Goal: Information Seeking & Learning: Get advice/opinions

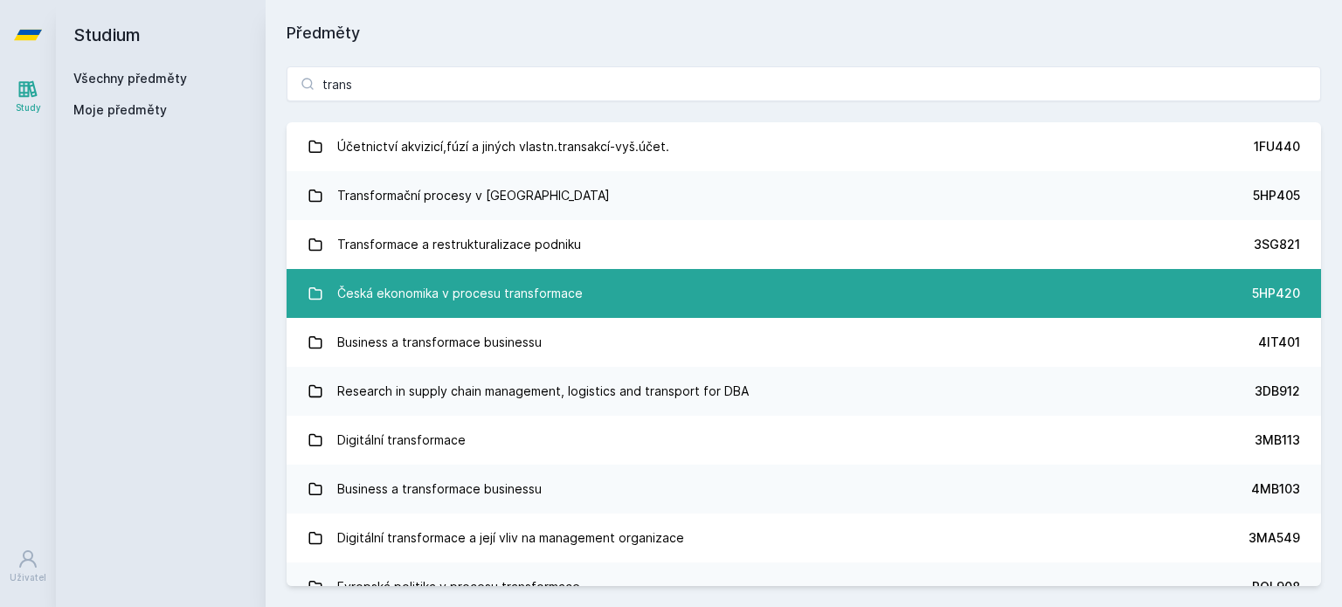
type input "trans"
click at [434, 294] on div "Česká ekonomika v procesu transformace" at bounding box center [459, 293] width 245 height 35
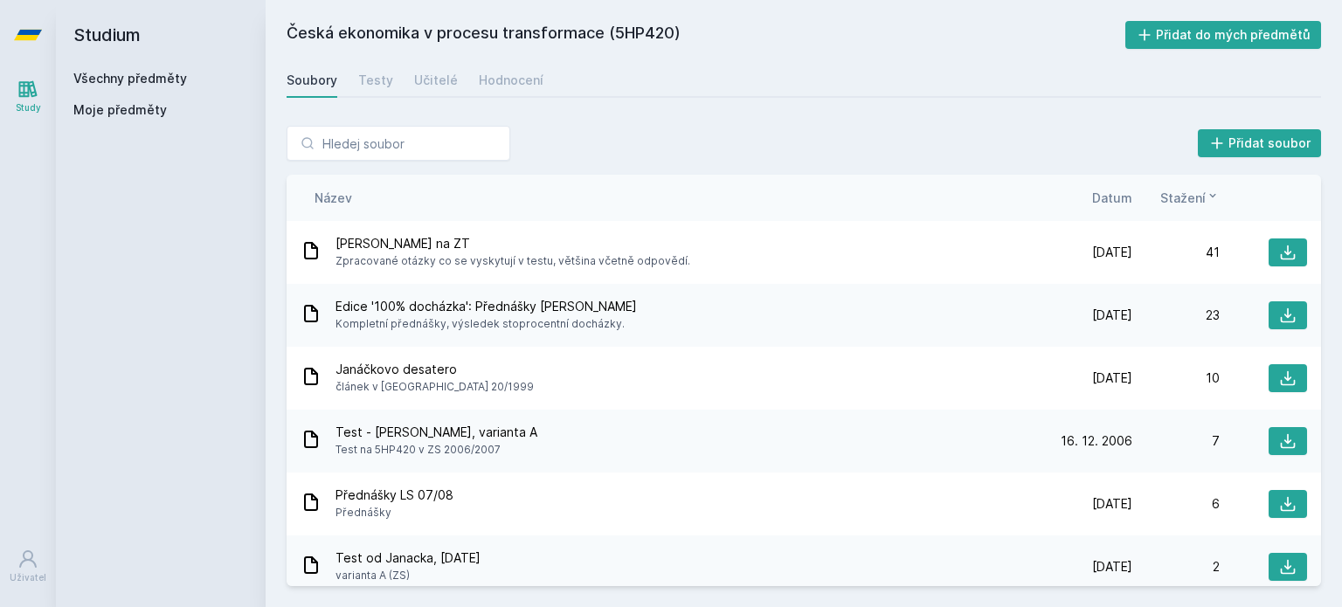
click at [1116, 202] on span "Datum" at bounding box center [1112, 198] width 40 height 18
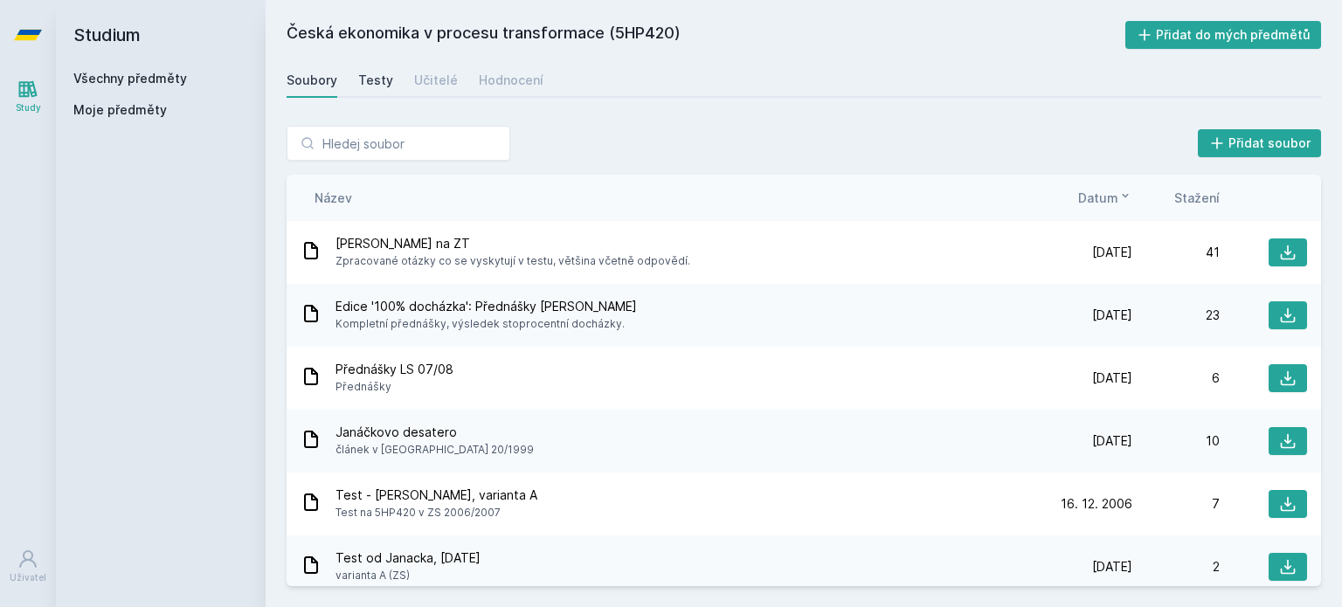
click at [385, 78] on div "Testy" at bounding box center [375, 80] width 35 height 17
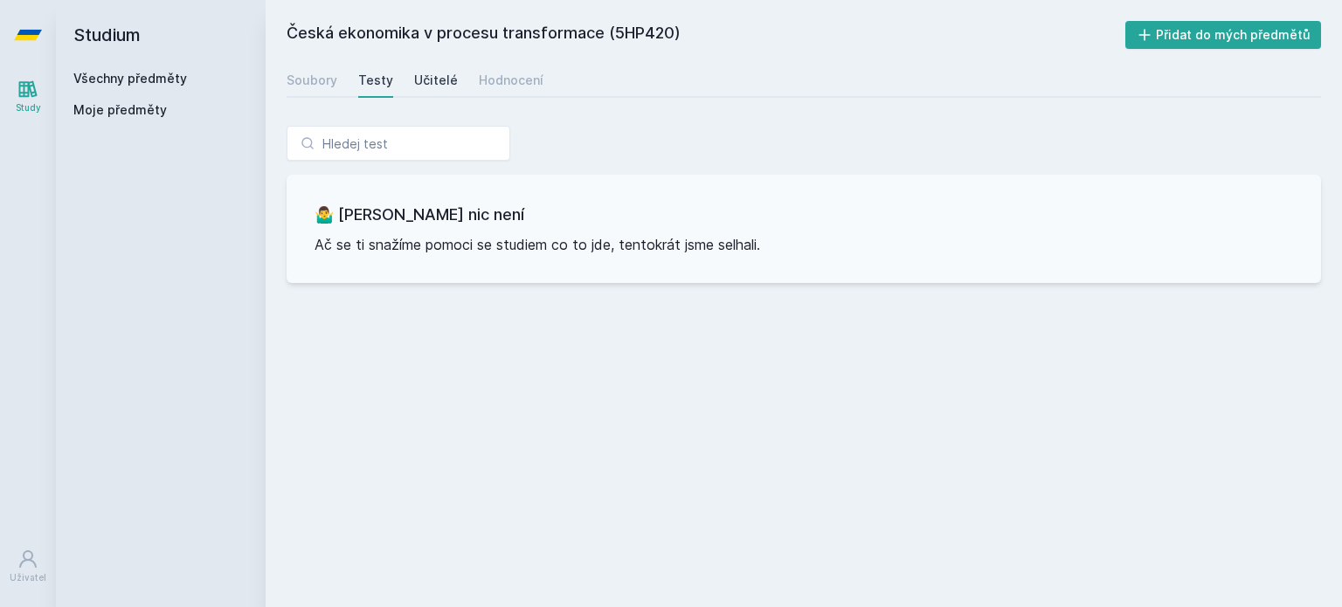
click at [414, 83] on div "Učitelé" at bounding box center [436, 80] width 44 height 17
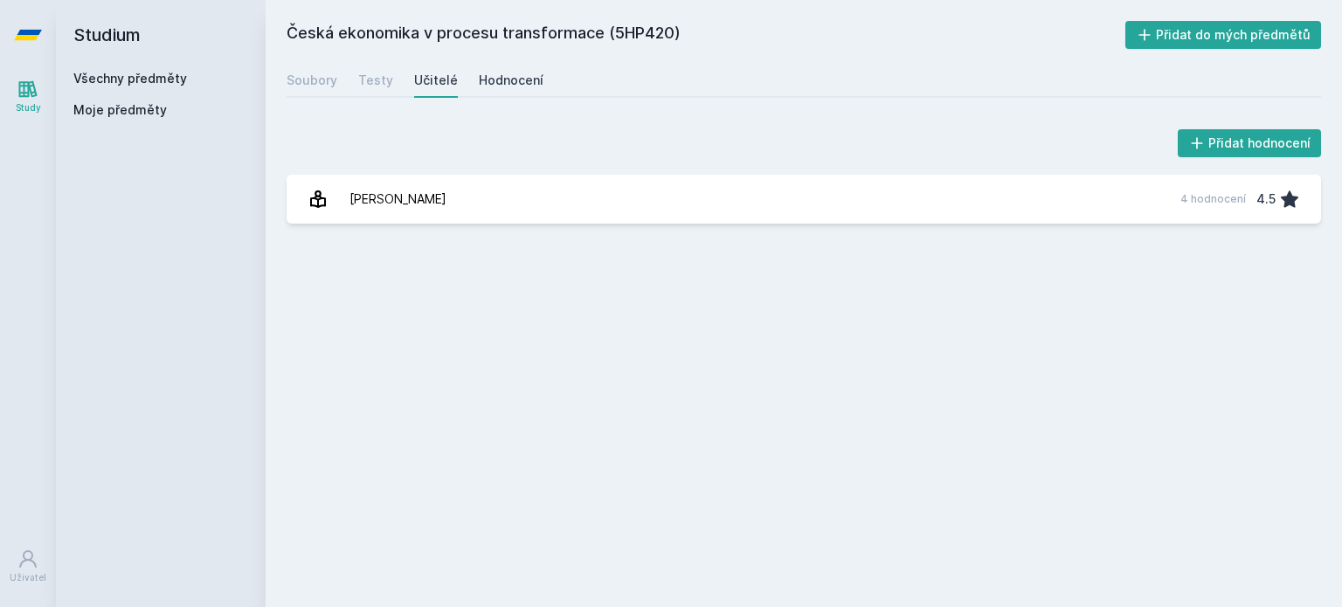
click at [479, 90] on link "Hodnocení" at bounding box center [511, 80] width 65 height 35
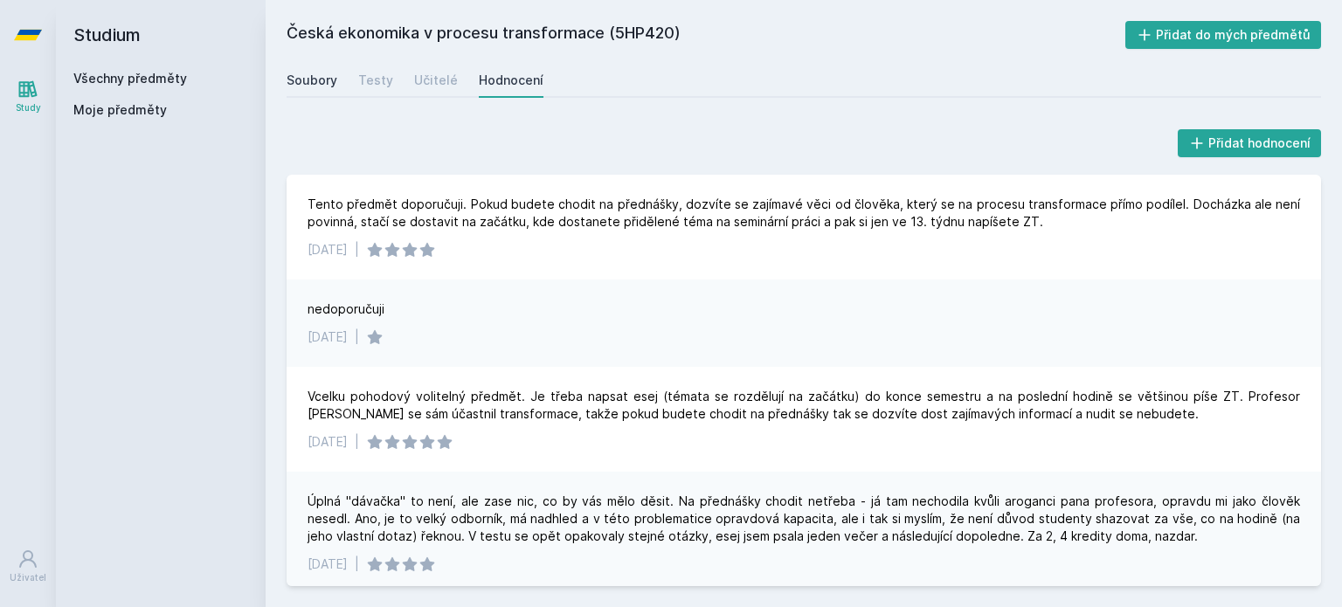
click at [326, 86] on div "Soubory" at bounding box center [312, 80] width 51 height 17
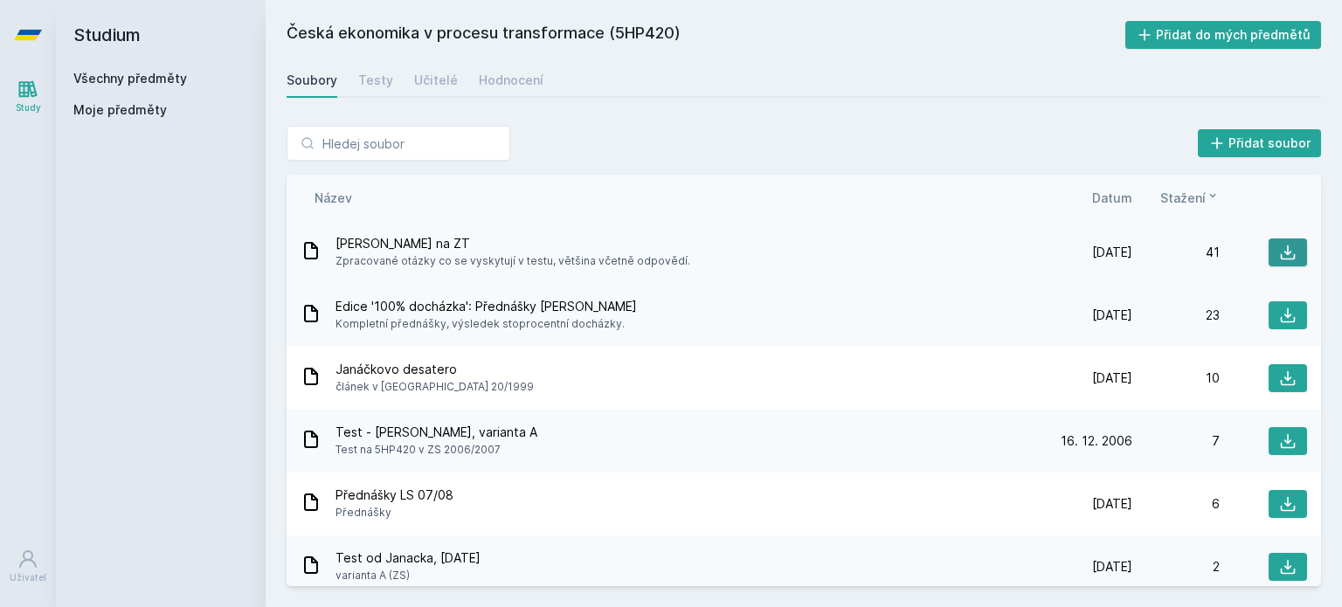
click at [1279, 252] on icon at bounding box center [1287, 252] width 17 height 17
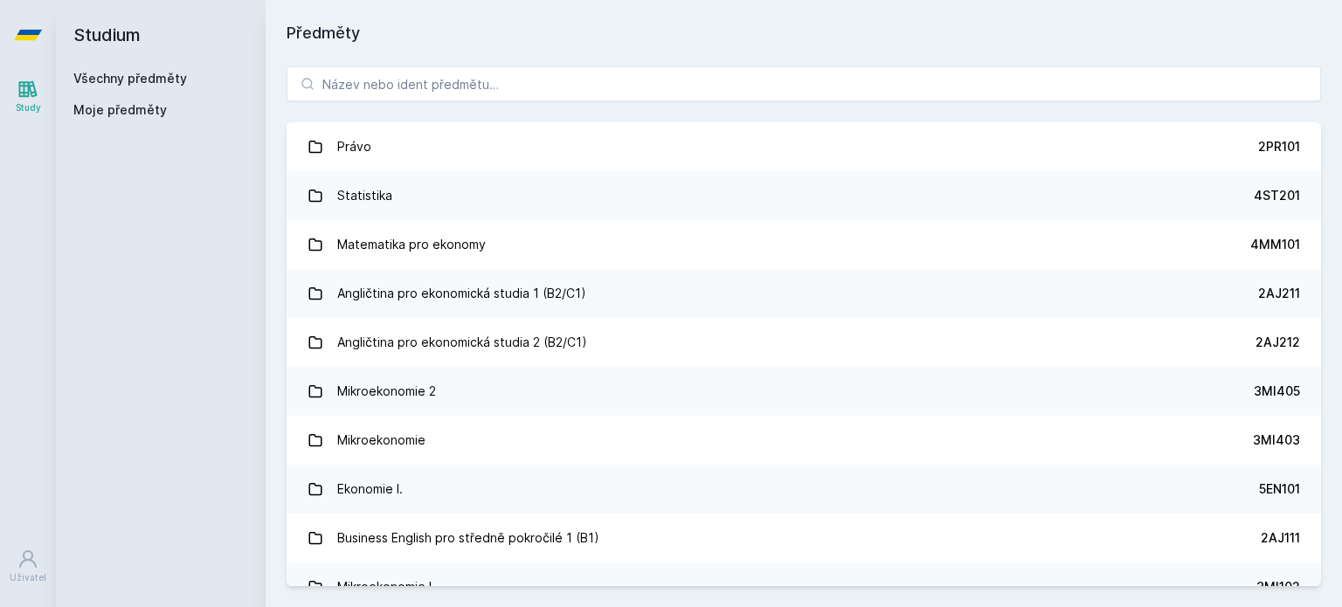
click at [395, 101] on div "Právo 2PR101 Statistika 4ST201 Matematika pro ekonomy 4MM101 Angličtina pro eko…" at bounding box center [804, 326] width 1076 height 562
click at [403, 95] on input "search" at bounding box center [804, 83] width 1034 height 35
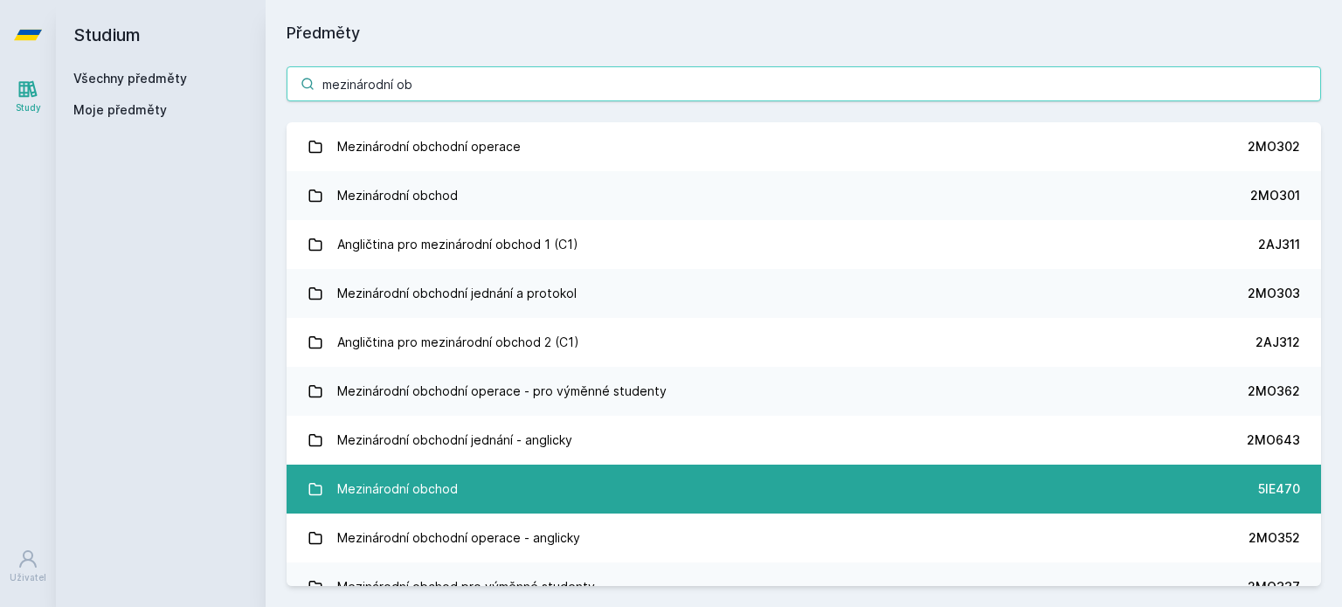
type input "mezinárodní ob"
click at [561, 487] on link "Mezinárodní obchod 5IE470" at bounding box center [804, 489] width 1034 height 49
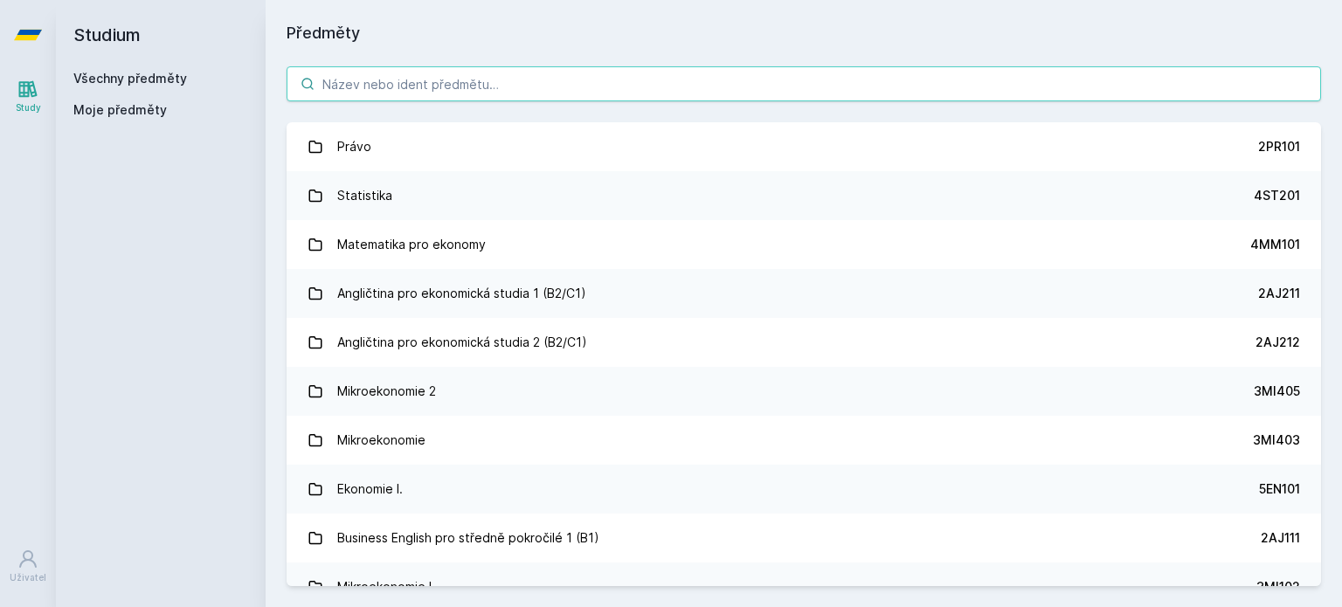
click at [438, 75] on input "search" at bounding box center [804, 83] width 1034 height 35
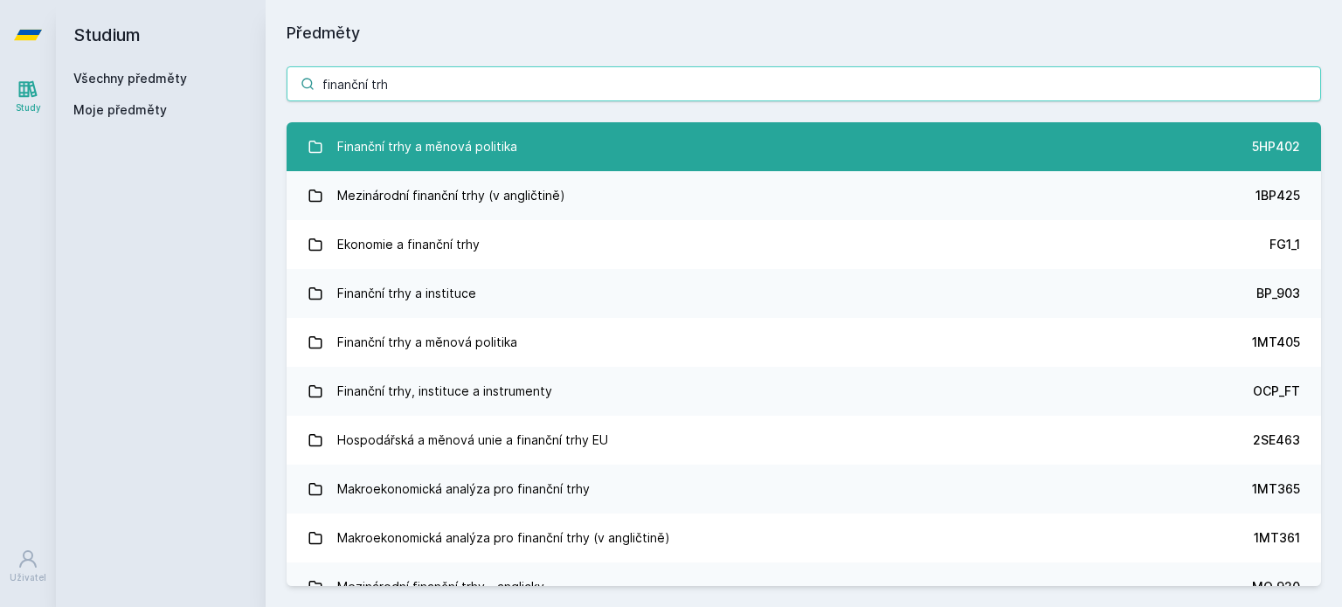
type input "finanční trh"
click at [530, 150] on link "Finanční trhy a měnová politika 5HP402" at bounding box center [804, 146] width 1034 height 49
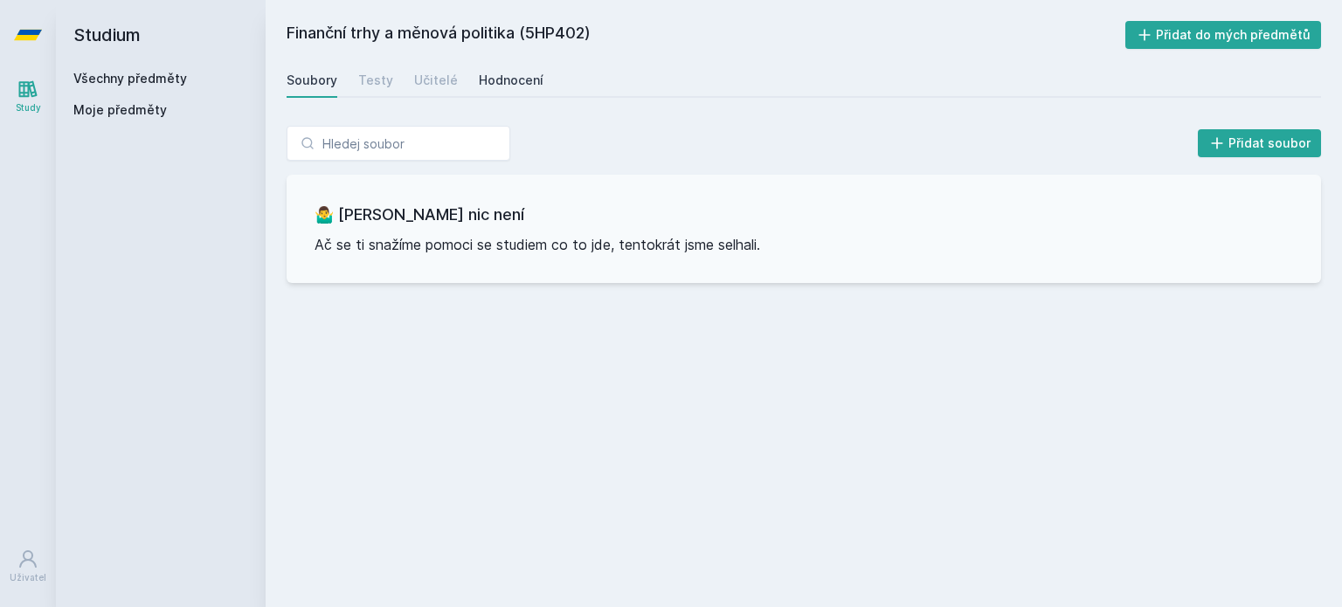
click at [517, 85] on div "Hodnocení" at bounding box center [511, 80] width 65 height 17
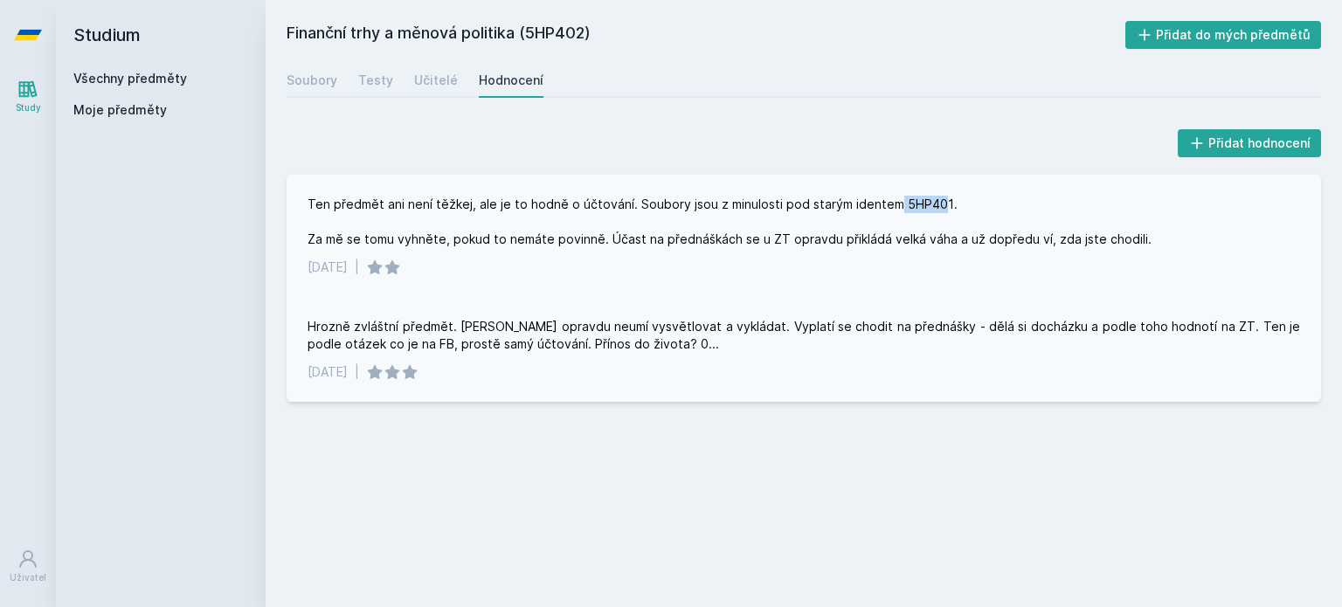
drag, startPoint x: 891, startPoint y: 206, endPoint x: 935, endPoint y: 204, distance: 43.7
click at [935, 204] on div "Ten předmět ani není těžkej, ale je to hodně o účtování. Soubory jsou z minulos…" at bounding box center [730, 222] width 844 height 52
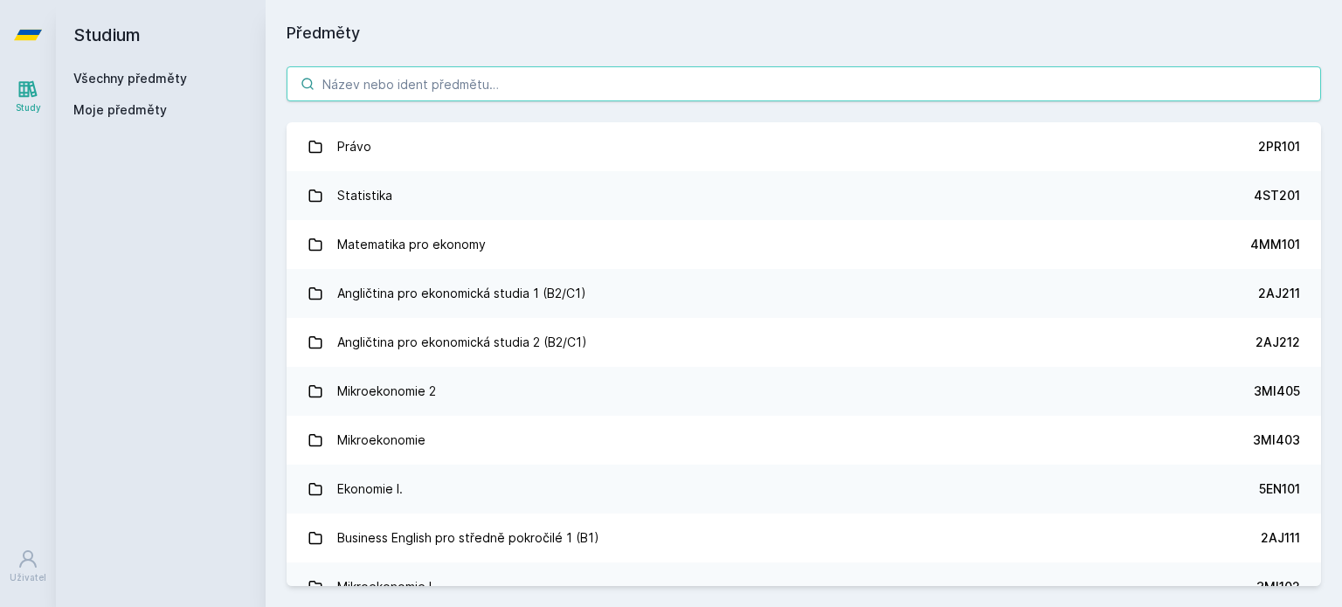
click at [531, 80] on input "search" at bounding box center [804, 83] width 1034 height 35
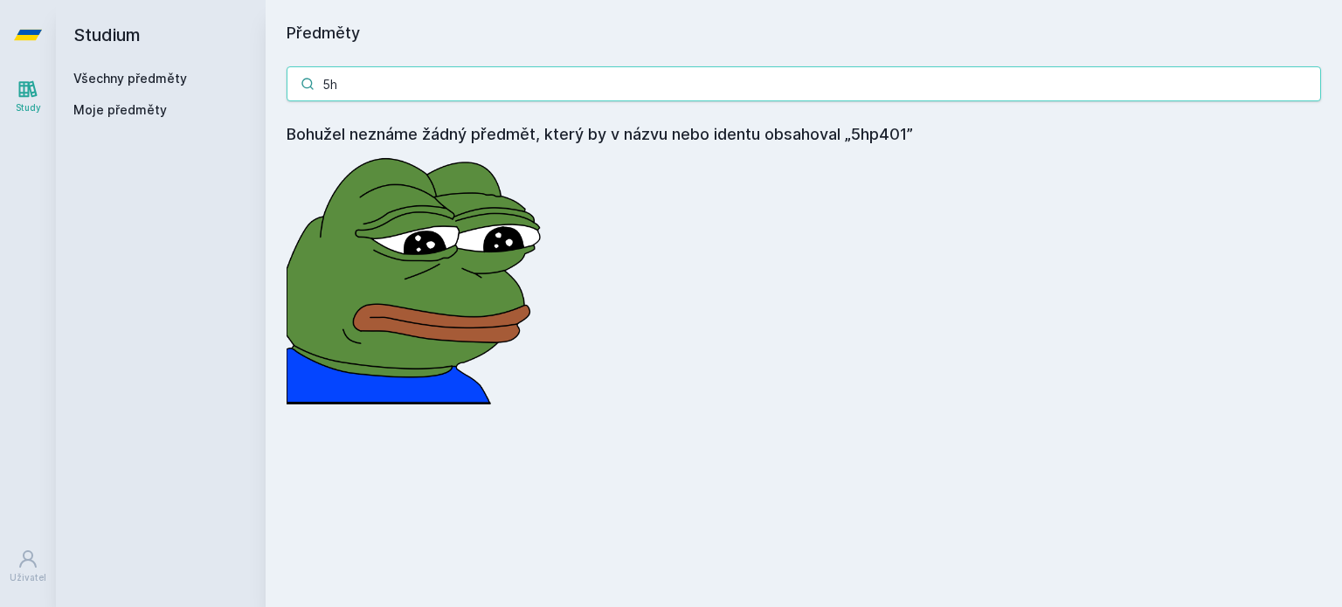
type input "5"
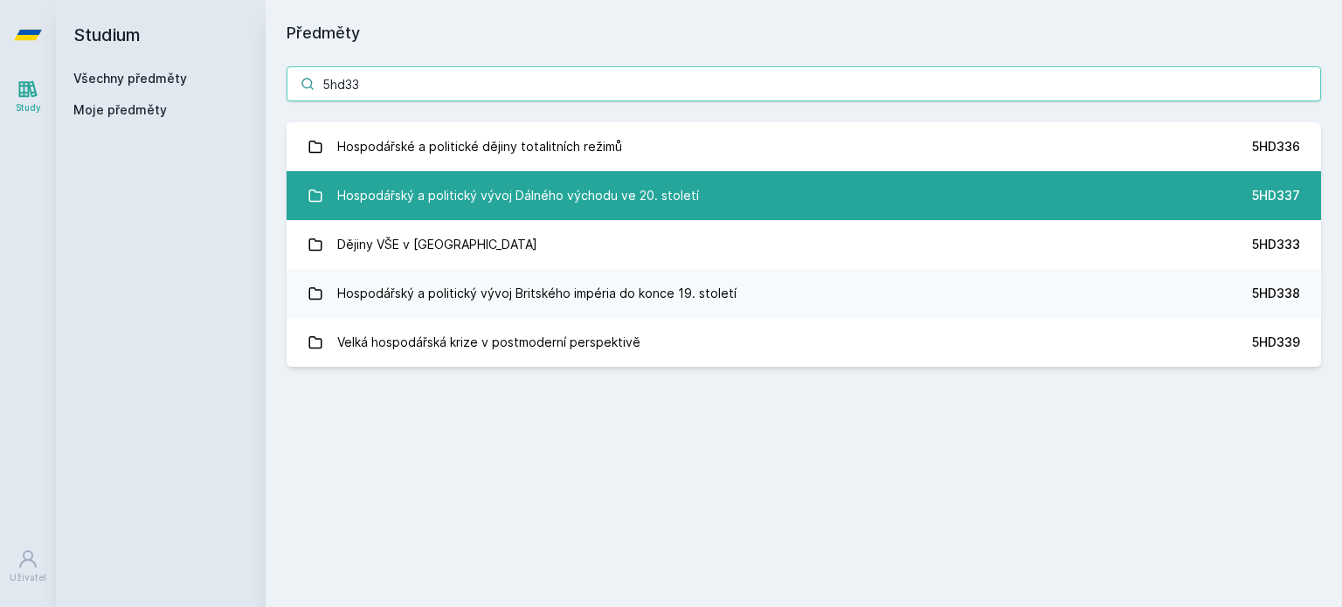
type input "5hd33"
click at [486, 199] on div "Hospodářský a politický vývoj Dálného východu ve 20. století" at bounding box center [518, 195] width 362 height 35
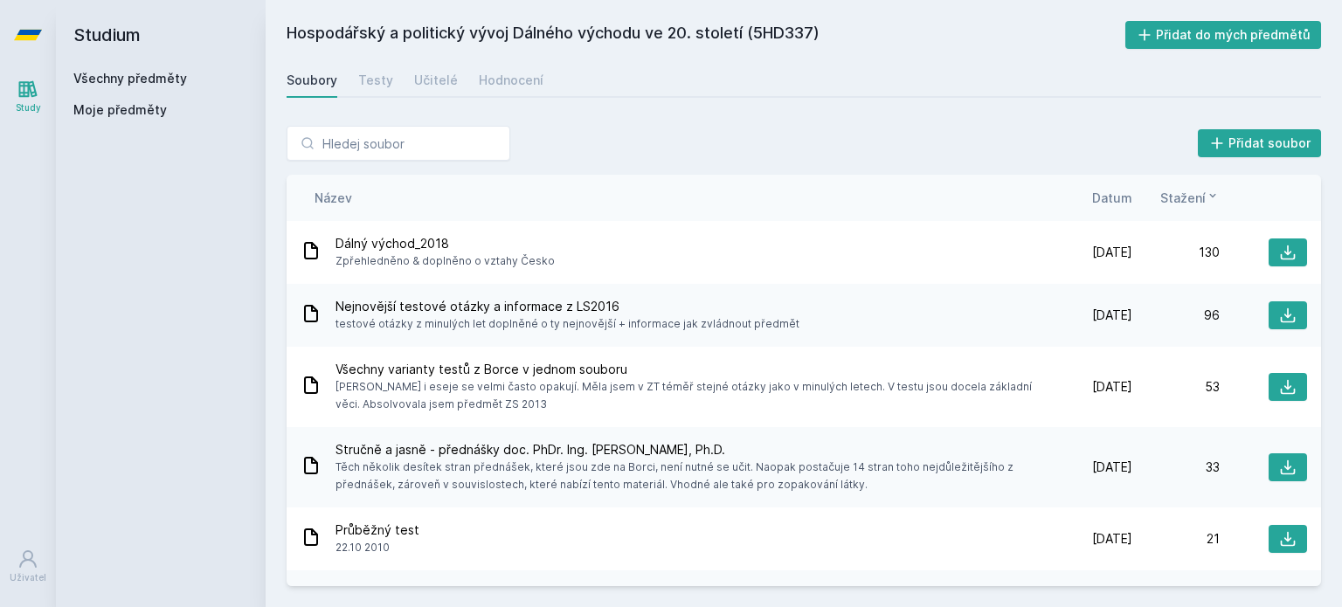
click at [1122, 195] on span "Datum" at bounding box center [1112, 198] width 40 height 18
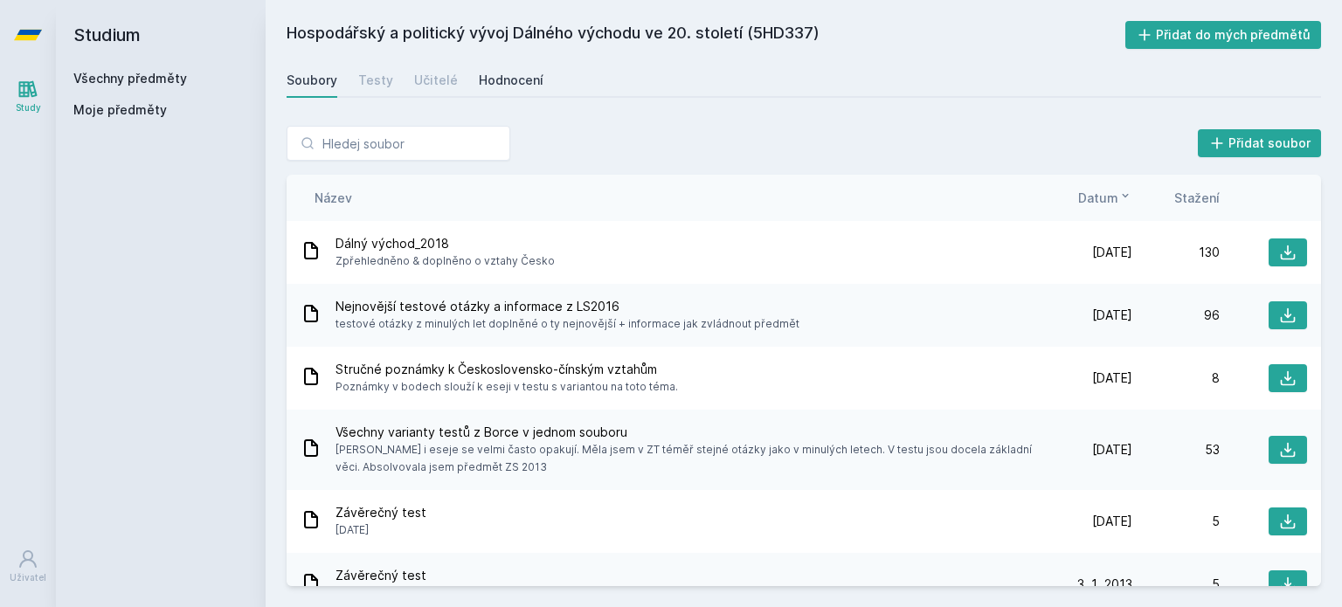
click at [514, 78] on div "Hodnocení" at bounding box center [511, 80] width 65 height 17
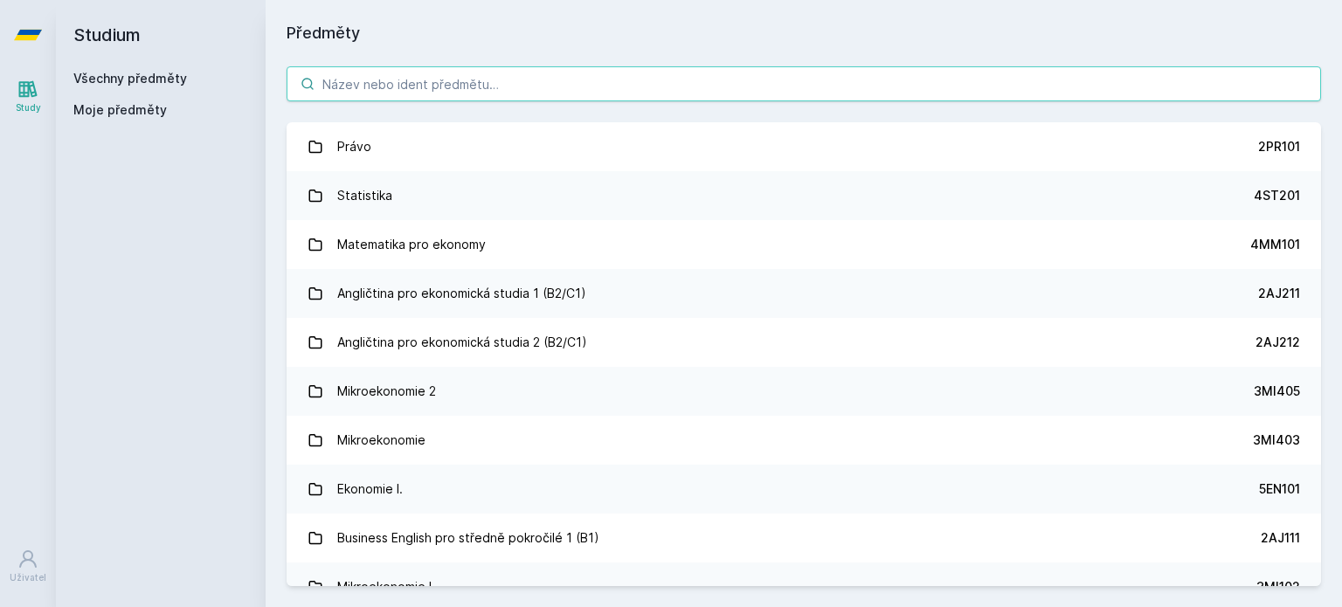
click at [422, 93] on input "search" at bounding box center [804, 83] width 1034 height 35
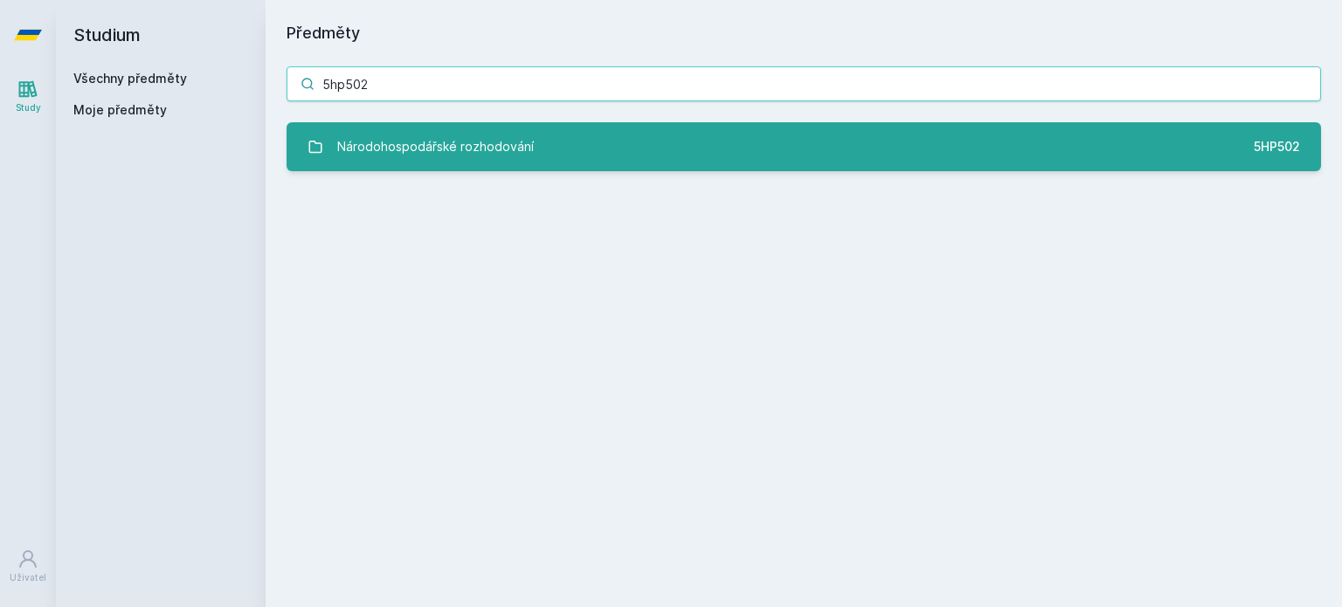
type input "5hp502"
click at [457, 162] on div "Národohospodářské rozhodování" at bounding box center [435, 146] width 197 height 35
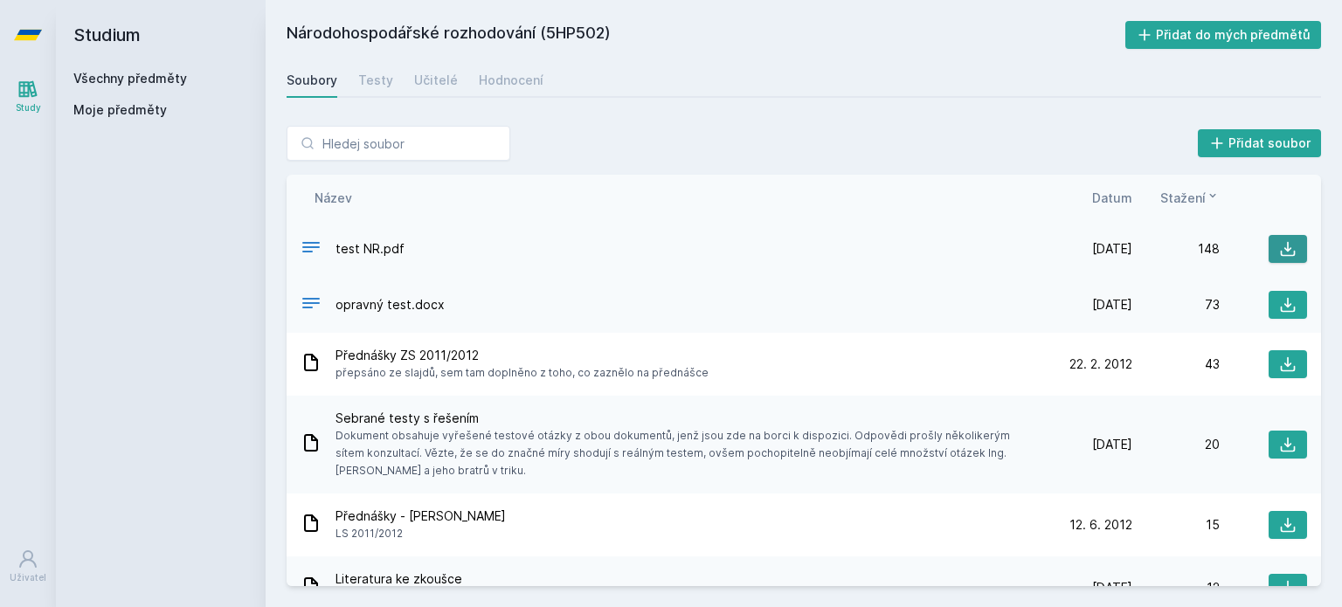
click at [1279, 247] on icon at bounding box center [1287, 248] width 17 height 17
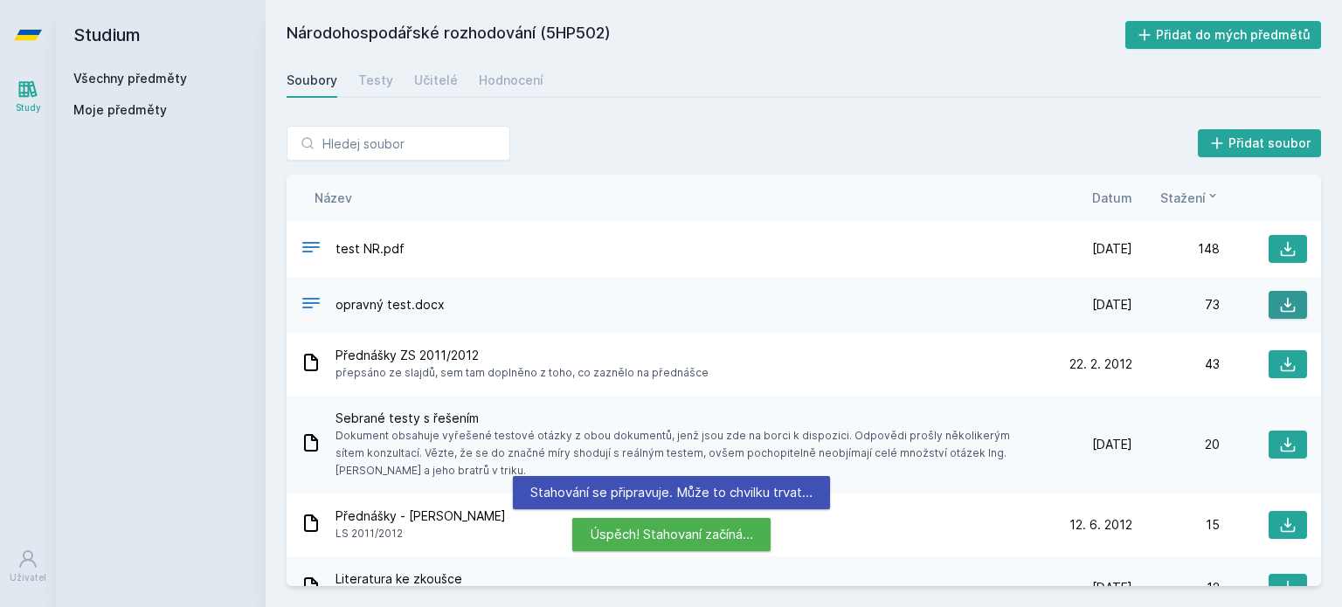
click at [1282, 299] on icon at bounding box center [1287, 304] width 17 height 17
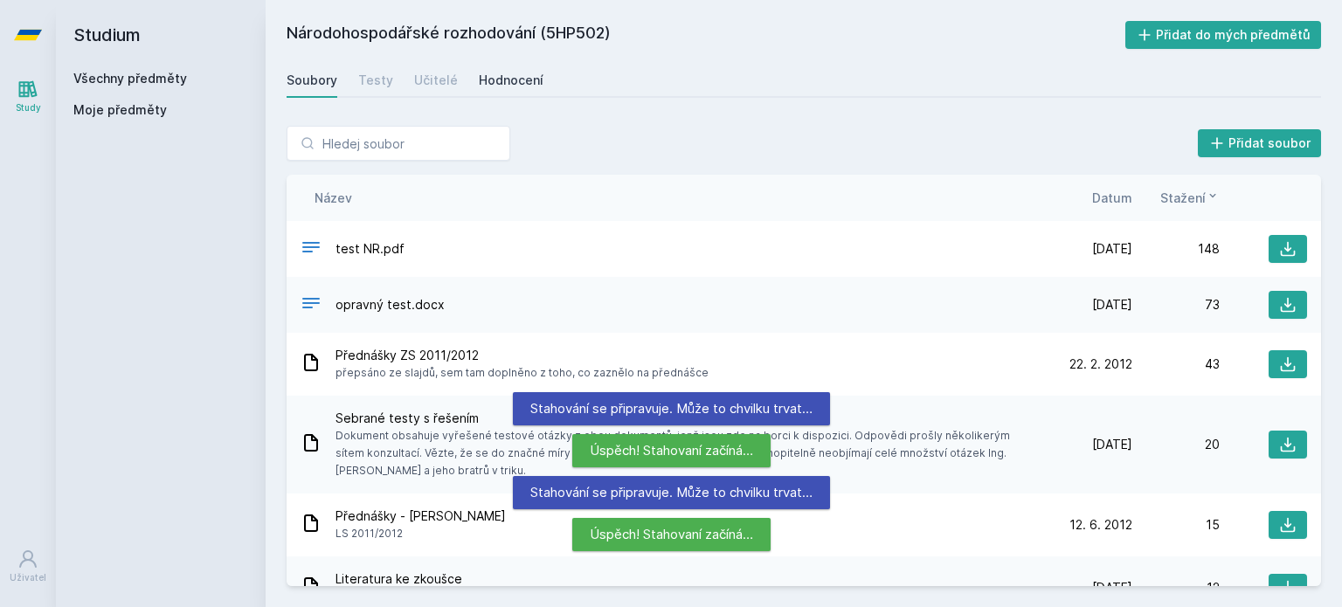
click at [486, 86] on div "Hodnocení" at bounding box center [511, 80] width 65 height 17
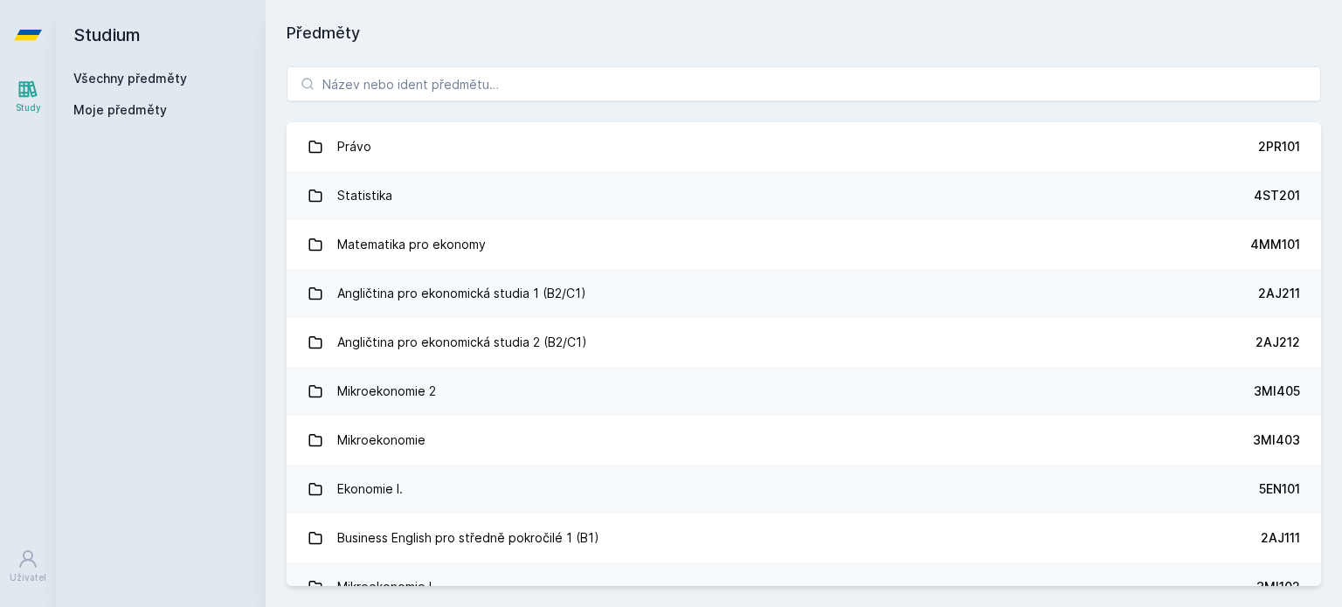
click at [414, 102] on div "Právo 2PR101 Statistika 4ST201 Matematika pro ekonomy 4MM101 Angličtina pro eko…" at bounding box center [804, 326] width 1076 height 562
click at [460, 85] on input "search" at bounding box center [804, 83] width 1034 height 35
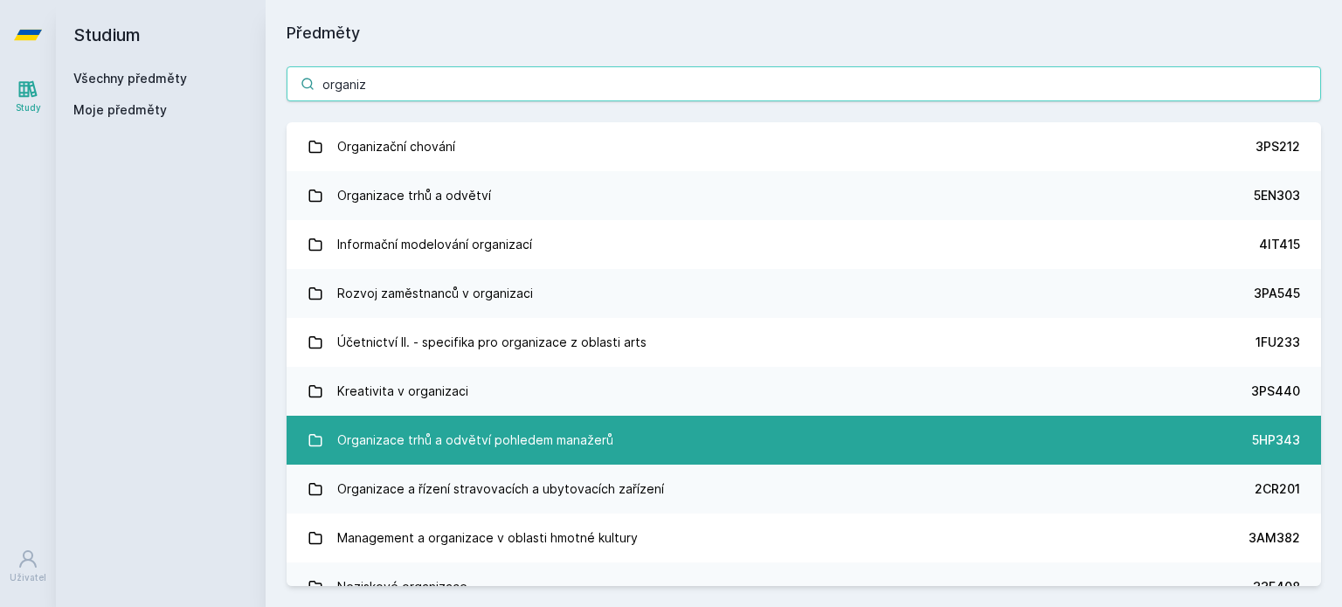
type input "organiz"
click at [497, 429] on div "Organizace trhů a odvětví pohledem manažerů" at bounding box center [475, 440] width 276 height 35
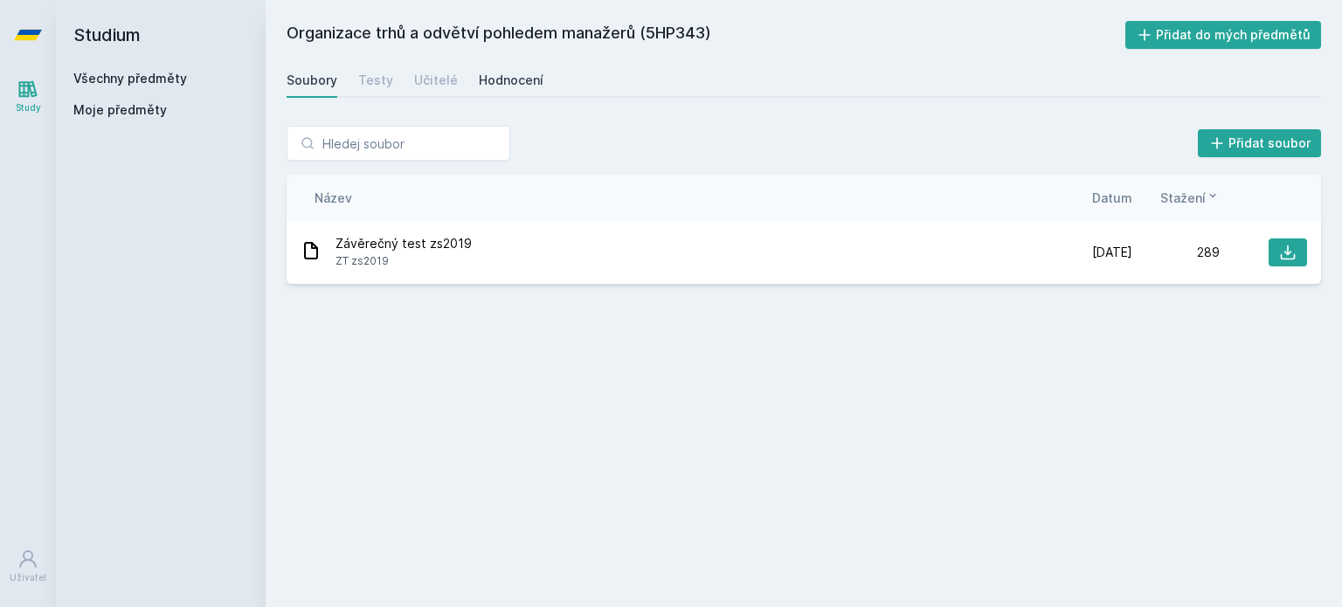
click at [499, 80] on div "Hodnocení" at bounding box center [511, 80] width 65 height 17
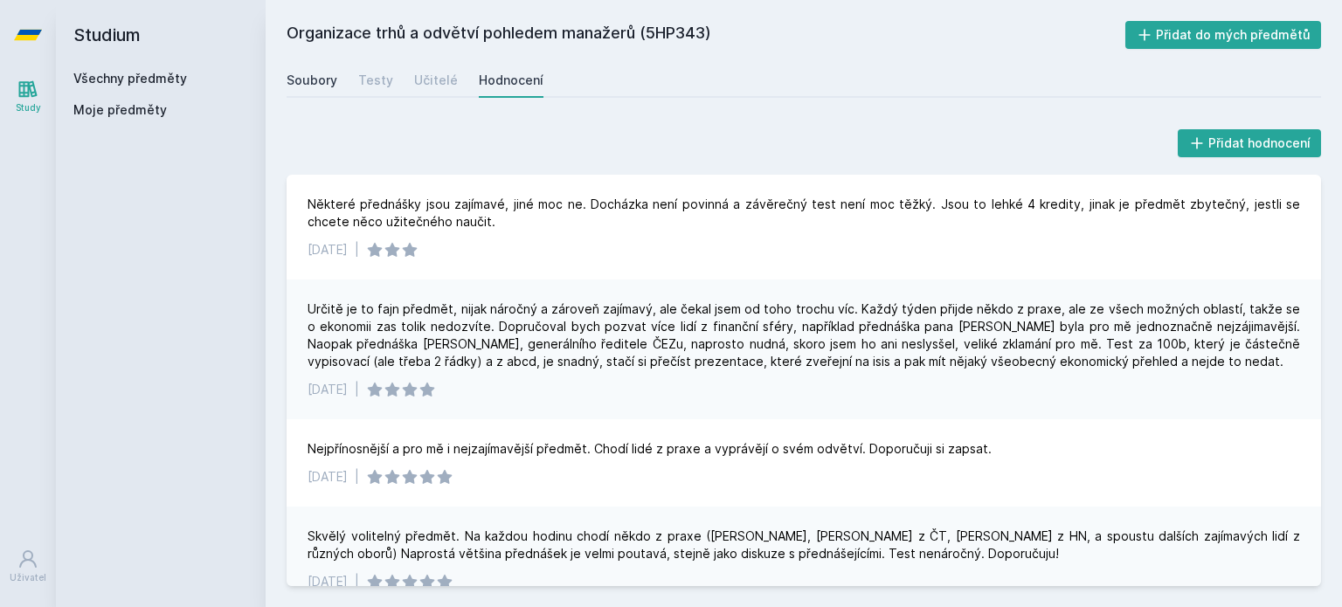
click at [321, 86] on div "Soubory" at bounding box center [312, 80] width 51 height 17
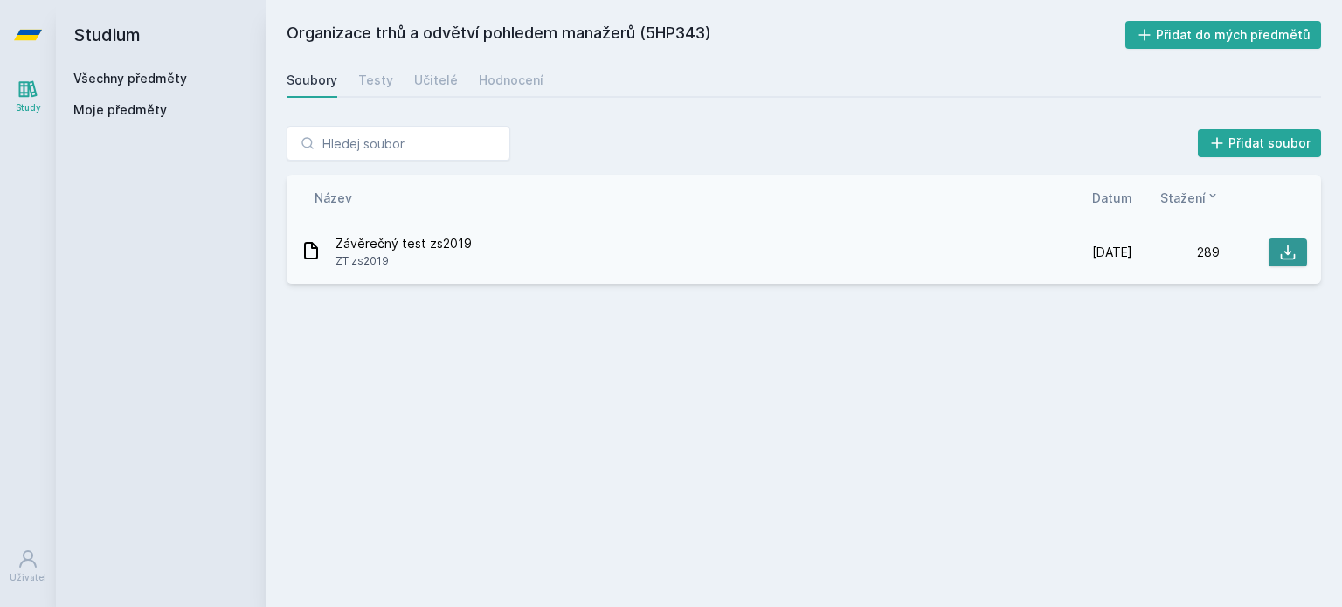
click at [1277, 253] on button at bounding box center [1288, 253] width 38 height 28
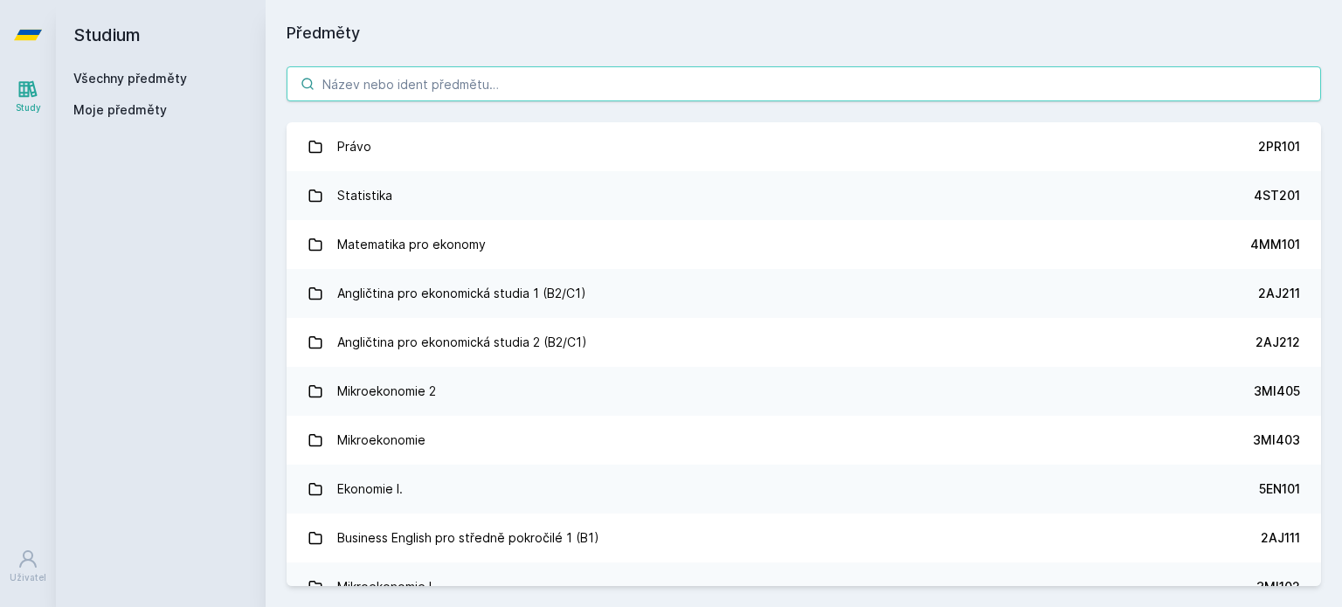
click at [488, 90] on input "search" at bounding box center [804, 83] width 1034 height 35
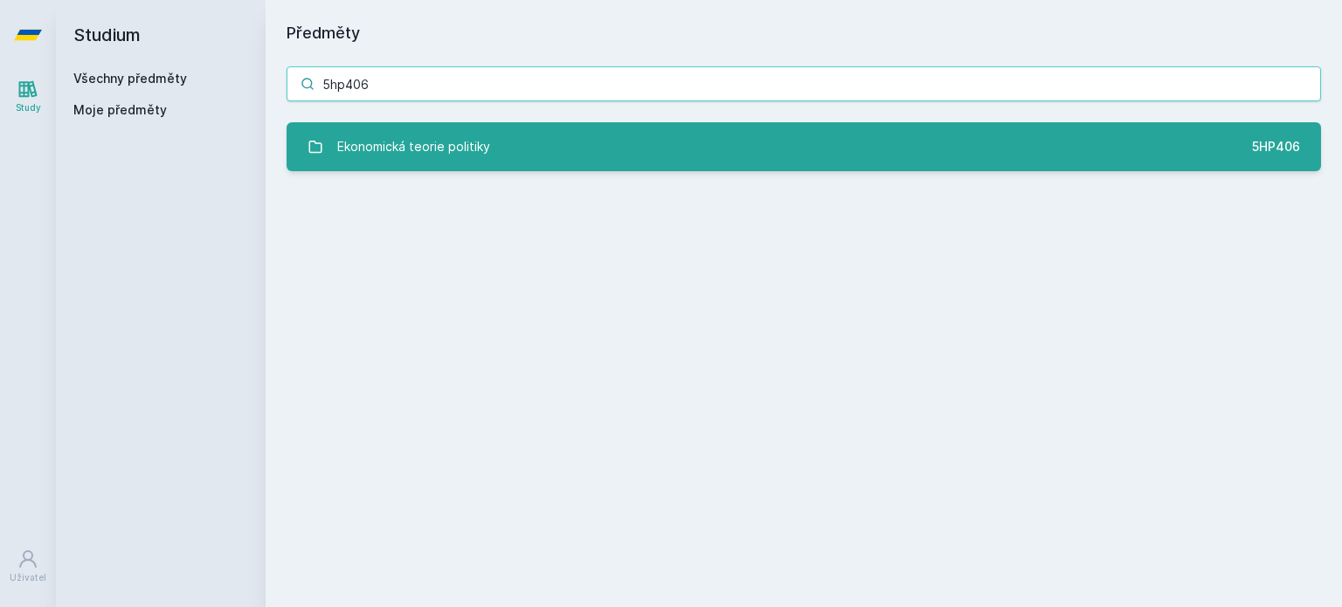
type input "5hp406"
click at [524, 156] on link "Ekonomická teorie politiky 5HP406" at bounding box center [804, 146] width 1034 height 49
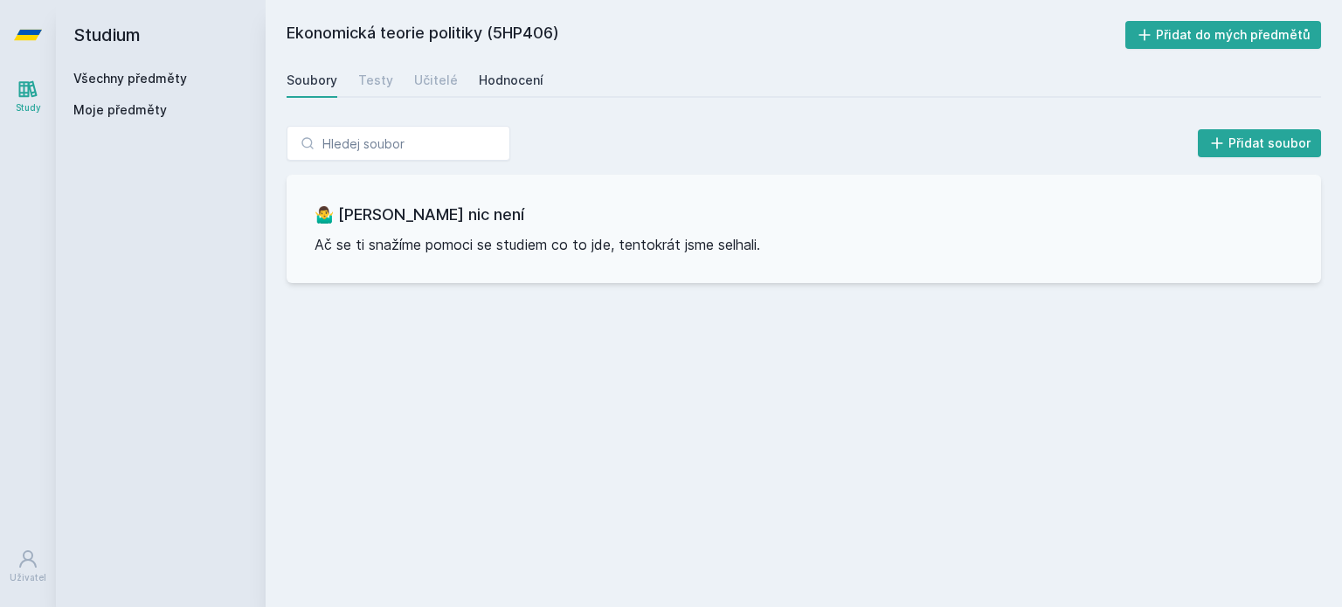
click at [496, 88] on div "Hodnocení" at bounding box center [511, 80] width 65 height 17
